Goal: Task Accomplishment & Management: Manage account settings

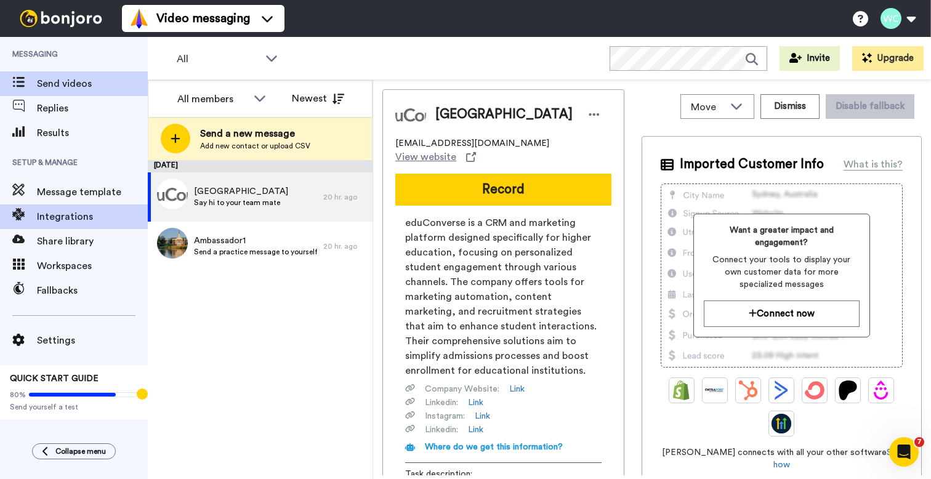
click at [73, 222] on span "Integrations" at bounding box center [92, 216] width 111 height 15
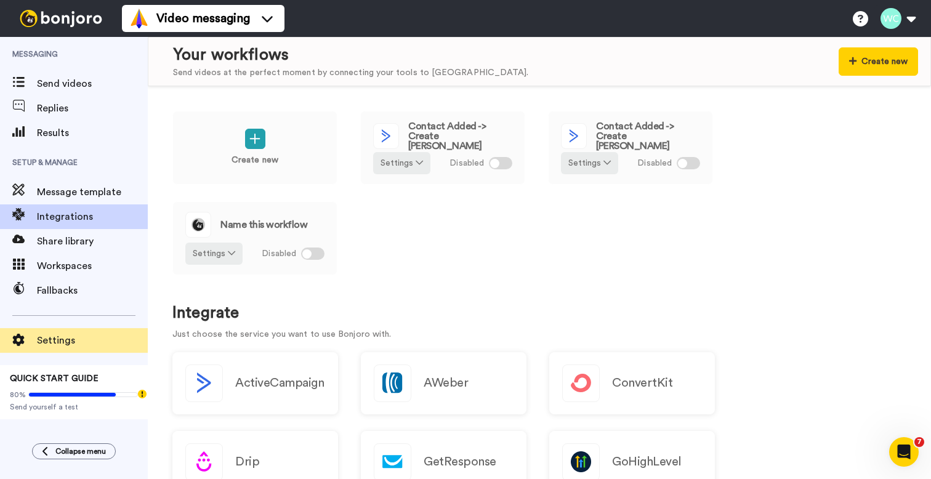
click at [57, 340] on span "Settings" at bounding box center [92, 340] width 111 height 15
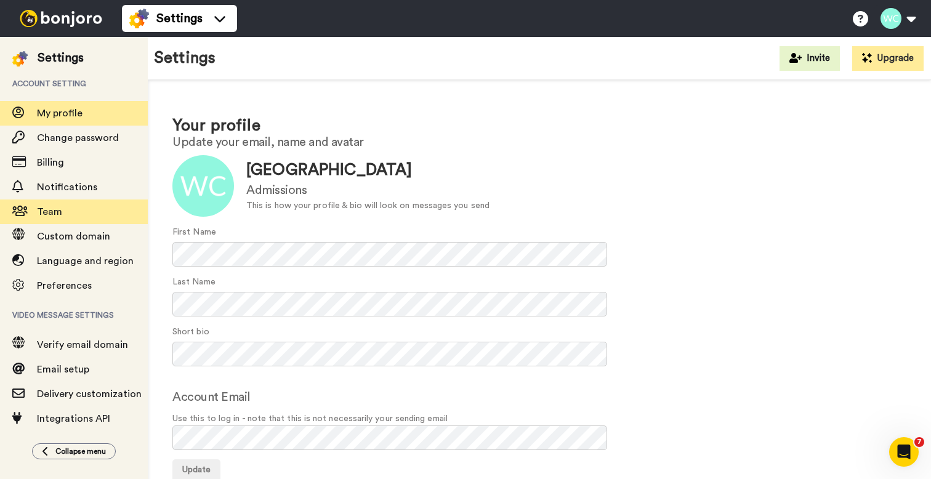
click at [53, 211] on span "Team" at bounding box center [49, 212] width 25 height 10
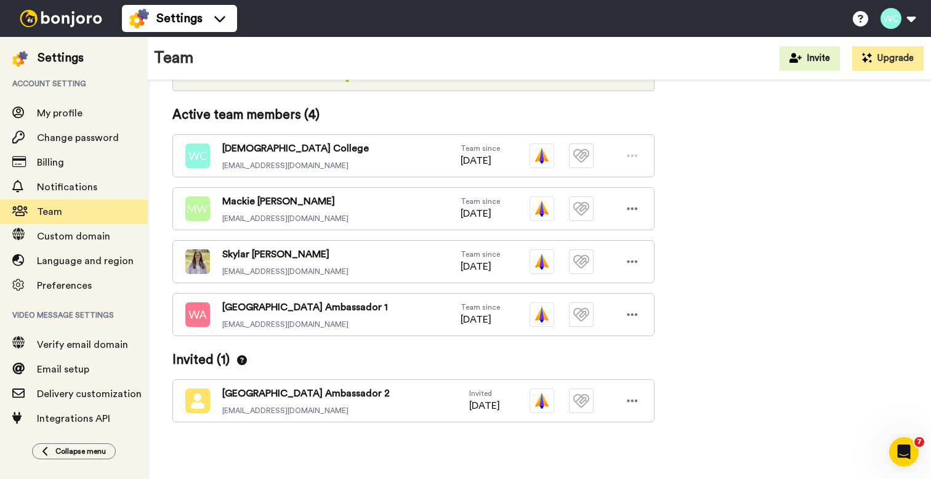
scroll to position [231, 0]
click at [632, 401] on icon at bounding box center [632, 401] width 10 height 2
click at [593, 443] on li "Re-send invite" at bounding box center [579, 443] width 124 height 20
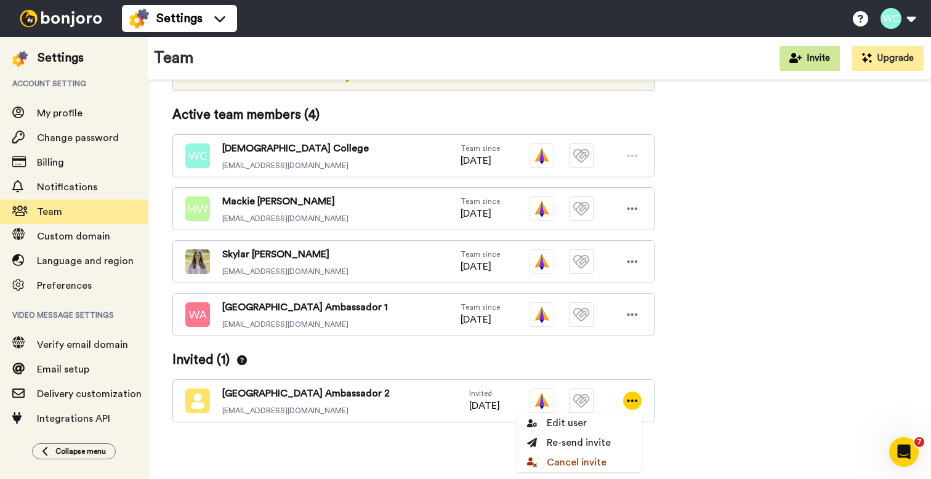
click at [813, 56] on button "Invite" at bounding box center [809, 58] width 60 height 25
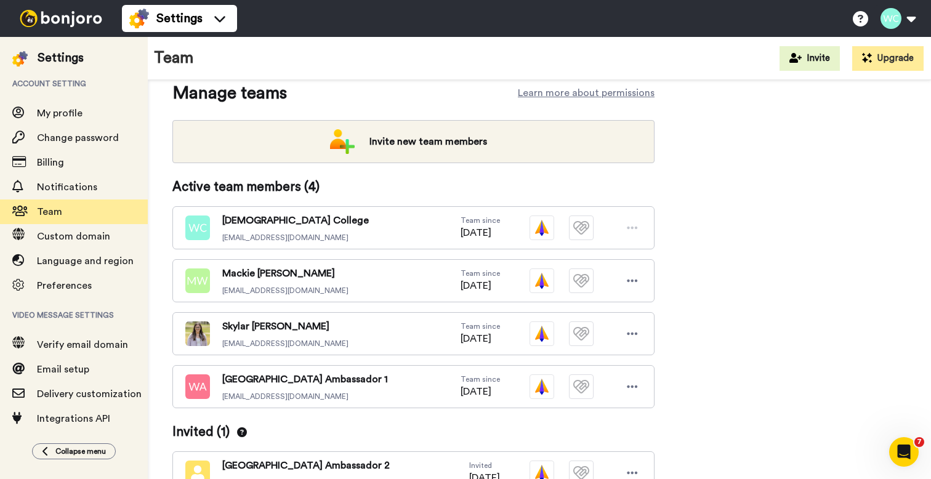
scroll to position [138, 0]
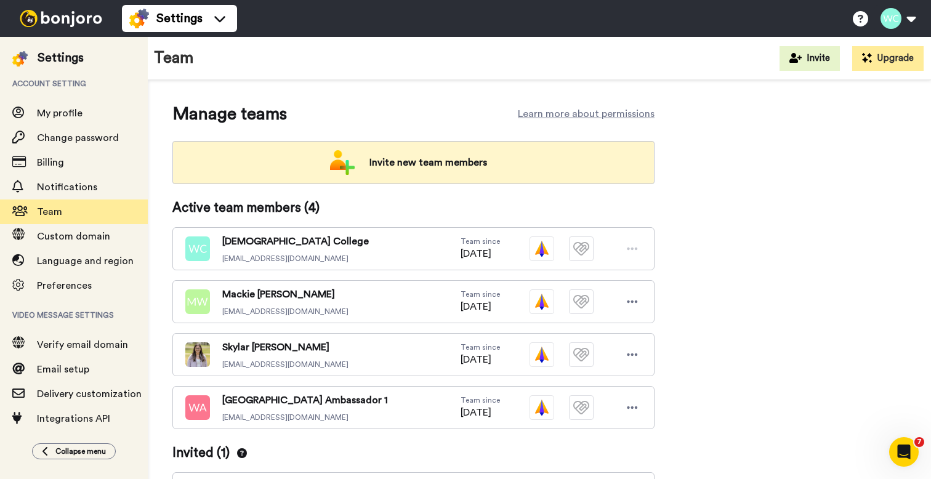
click at [404, 164] on span "Invite new team members" at bounding box center [428, 162] width 137 height 25
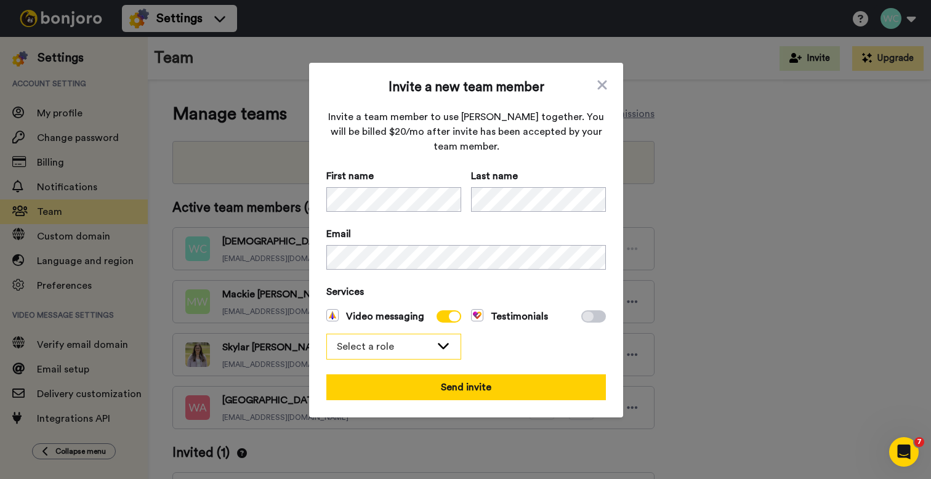
click at [422, 341] on div "Select a role" at bounding box center [384, 346] width 94 height 15
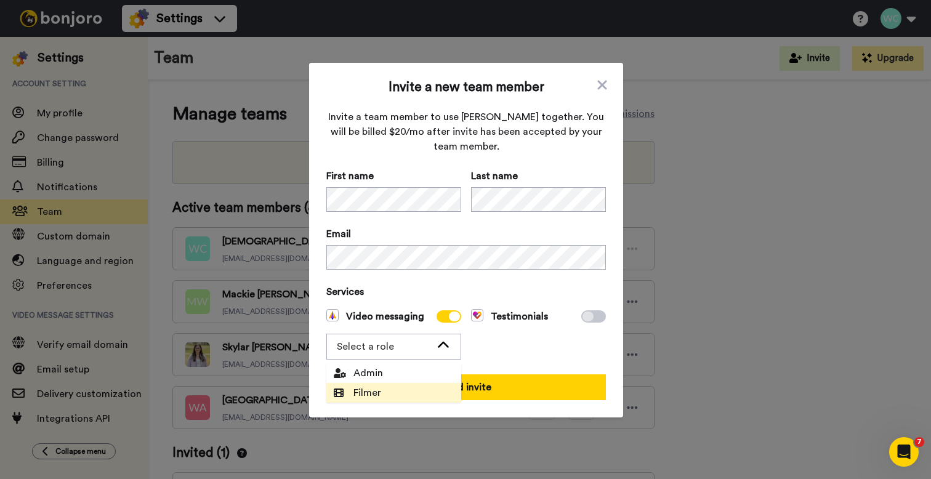
click at [377, 390] on span "Filmer" at bounding box center [357, 392] width 62 height 15
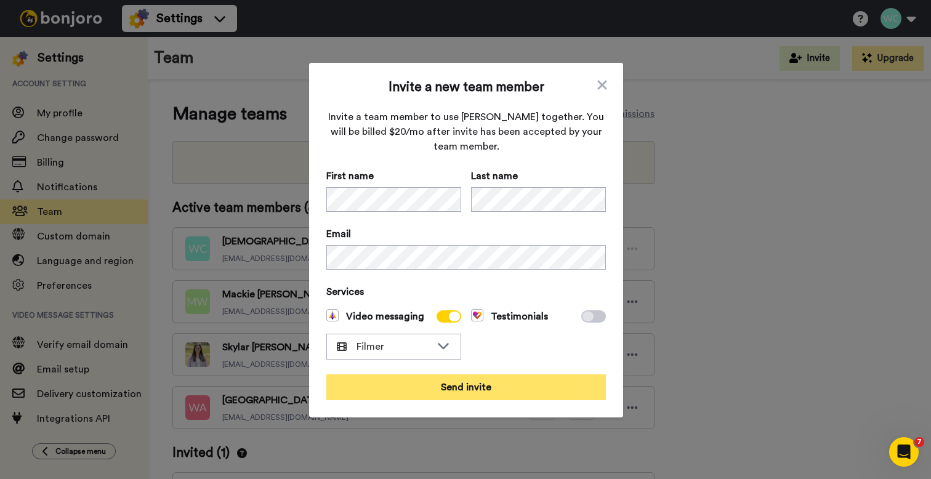
click at [480, 389] on button "Send invite" at bounding box center [466, 387] width 280 height 26
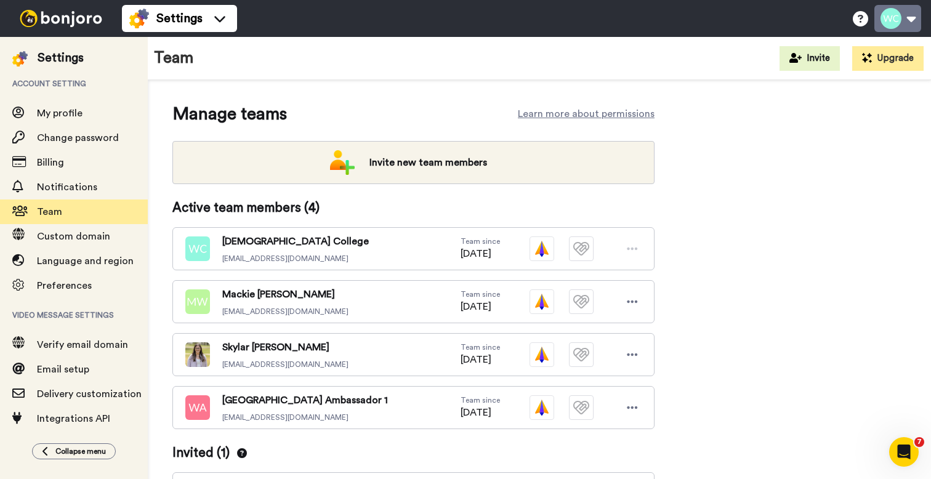
click at [909, 16] on button at bounding box center [897, 18] width 47 height 27
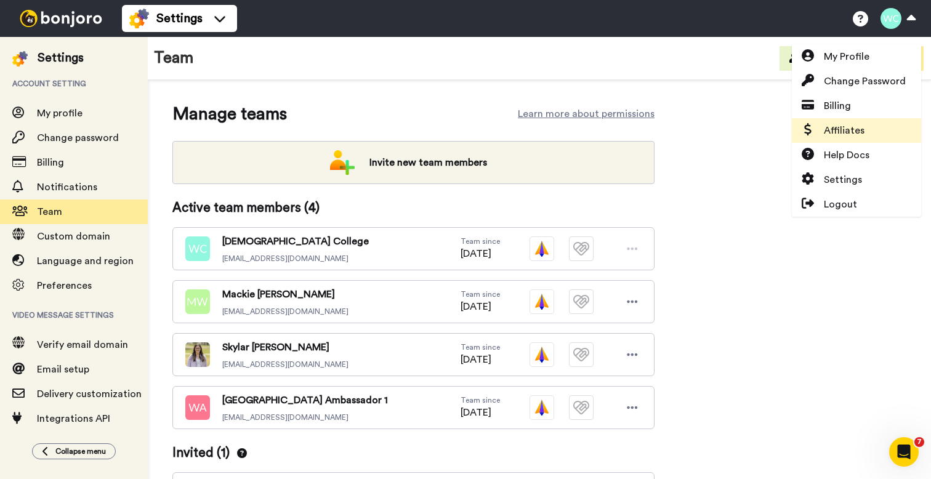
click at [845, 123] on span "Affiliates" at bounding box center [844, 130] width 41 height 15
